Goal: Task Accomplishment & Management: Manage account settings

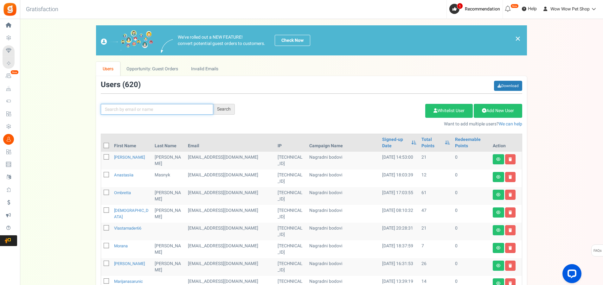
click at [131, 106] on input "text" at bounding box center [157, 109] width 113 height 11
type input "meštro"
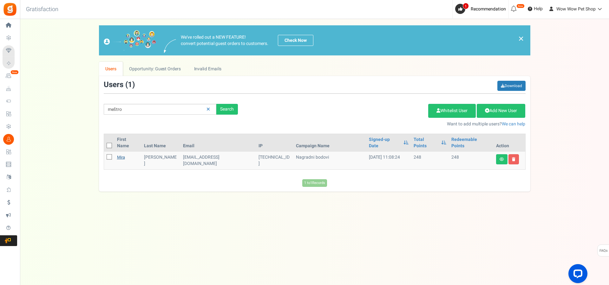
click at [122, 154] on link "Mira" at bounding box center [121, 157] width 8 height 6
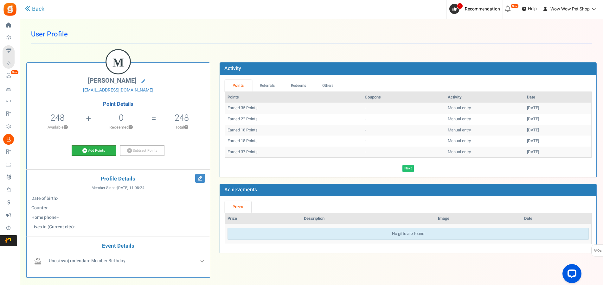
click at [102, 149] on link "Add Points" at bounding box center [94, 150] width 44 height 11
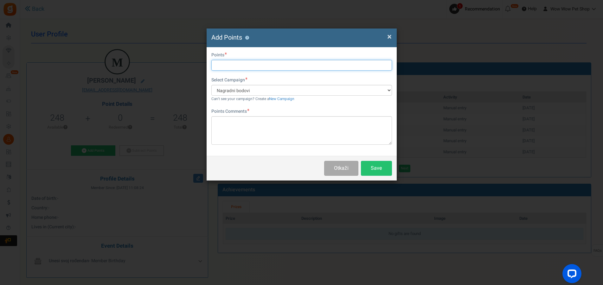
click at [242, 64] on input "text" at bounding box center [301, 65] width 181 height 11
type input "29"
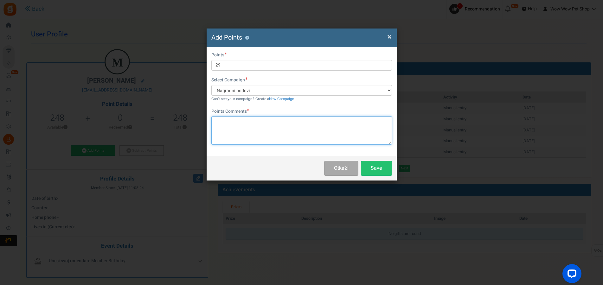
click at [260, 127] on textarea at bounding box center [301, 130] width 181 height 29
type textarea "Račun br. 1646"
click at [377, 164] on button "Save" at bounding box center [376, 168] width 31 height 15
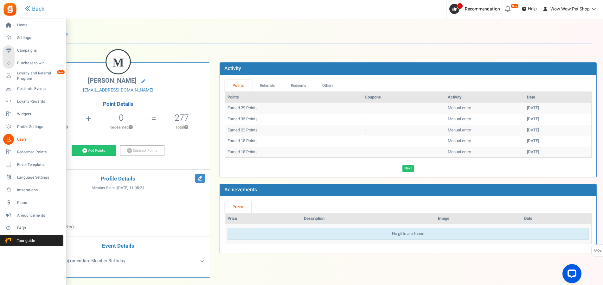
click at [13, 141] on icon at bounding box center [8, 139] width 11 height 11
